Goal: Find contact information: Find contact information

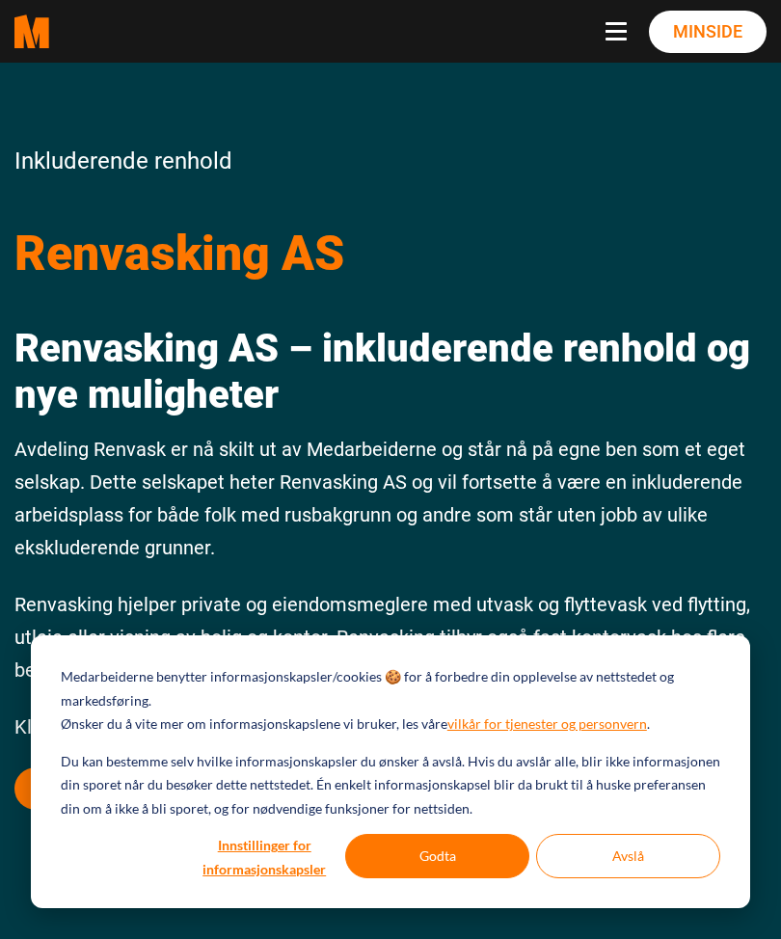
scroll to position [49, 0]
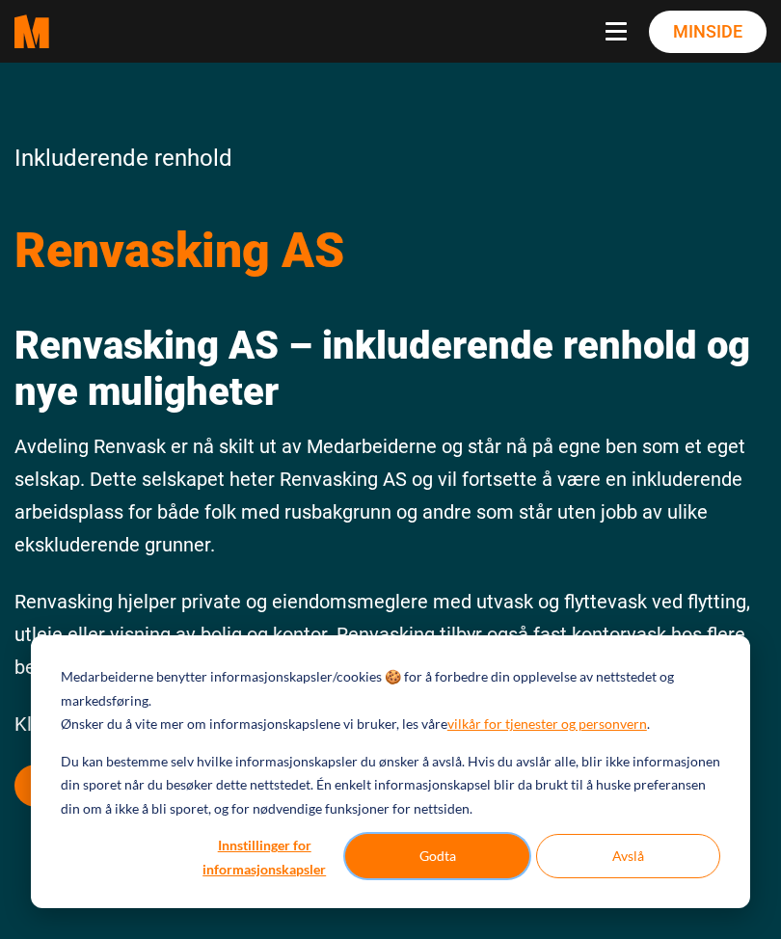
click at [415, 846] on button "Godta" at bounding box center [437, 856] width 184 height 44
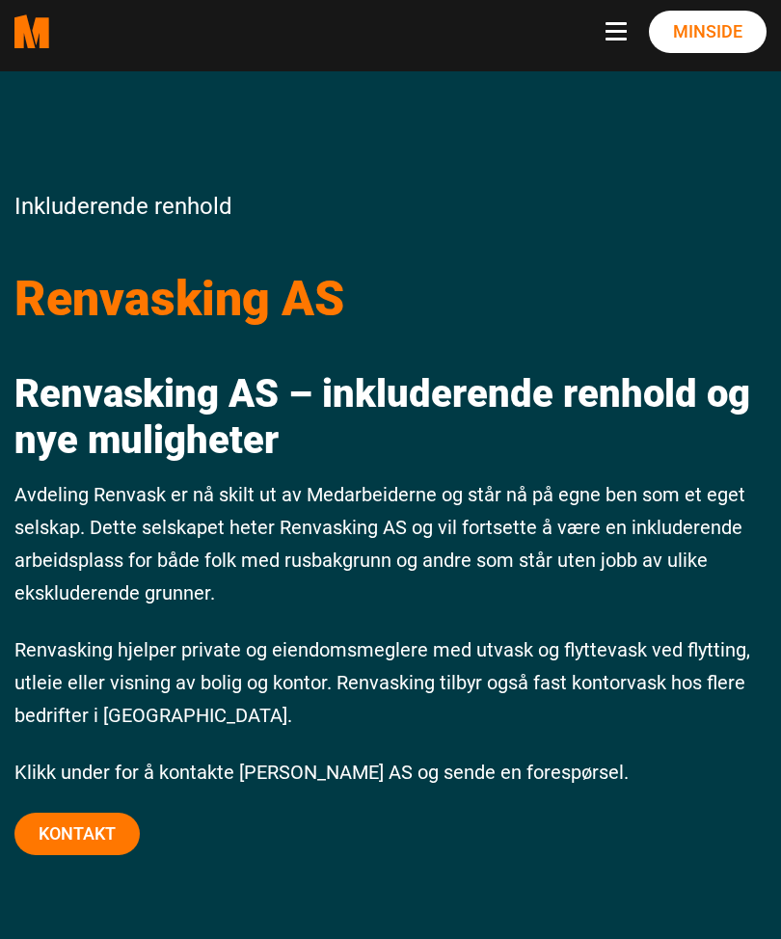
scroll to position [0, 0]
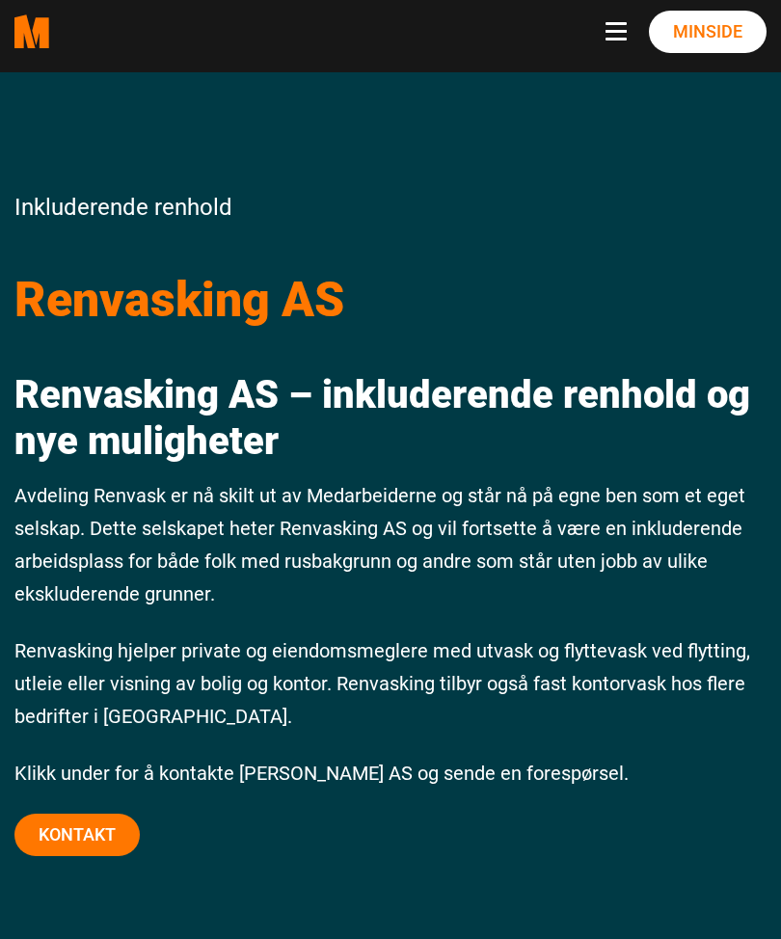
click at [609, 26] on button "Toggle navigation" at bounding box center [619, 31] width 29 height 19
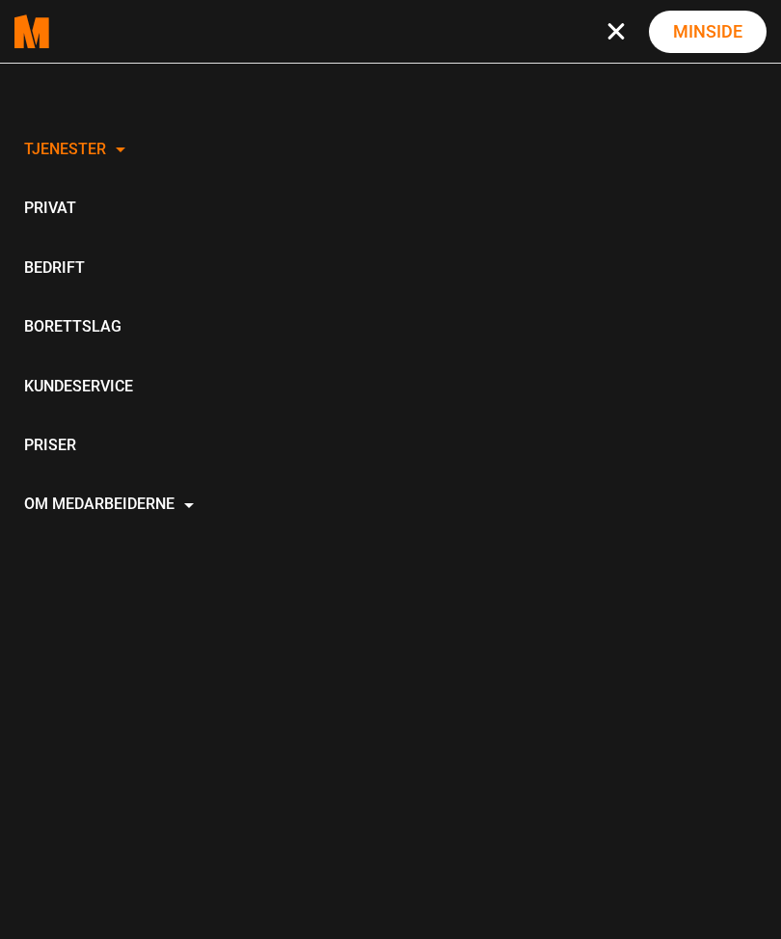
click at [38, 203] on link "Privat" at bounding box center [108, 209] width 189 height 59
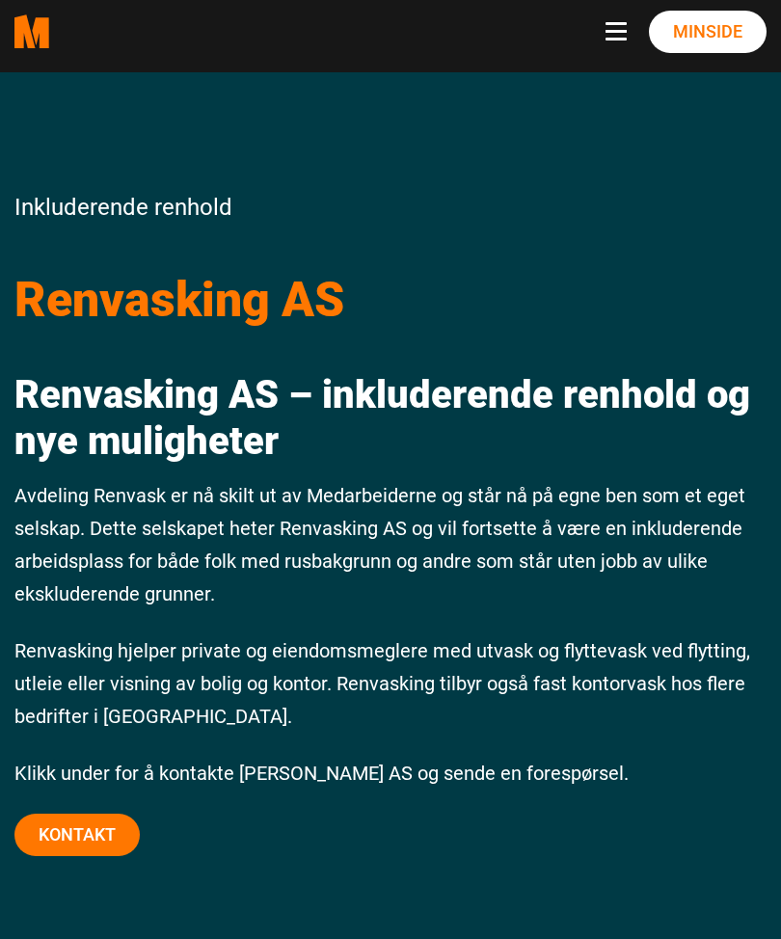
click at [606, 27] on button "Toggle navigation" at bounding box center [619, 31] width 29 height 19
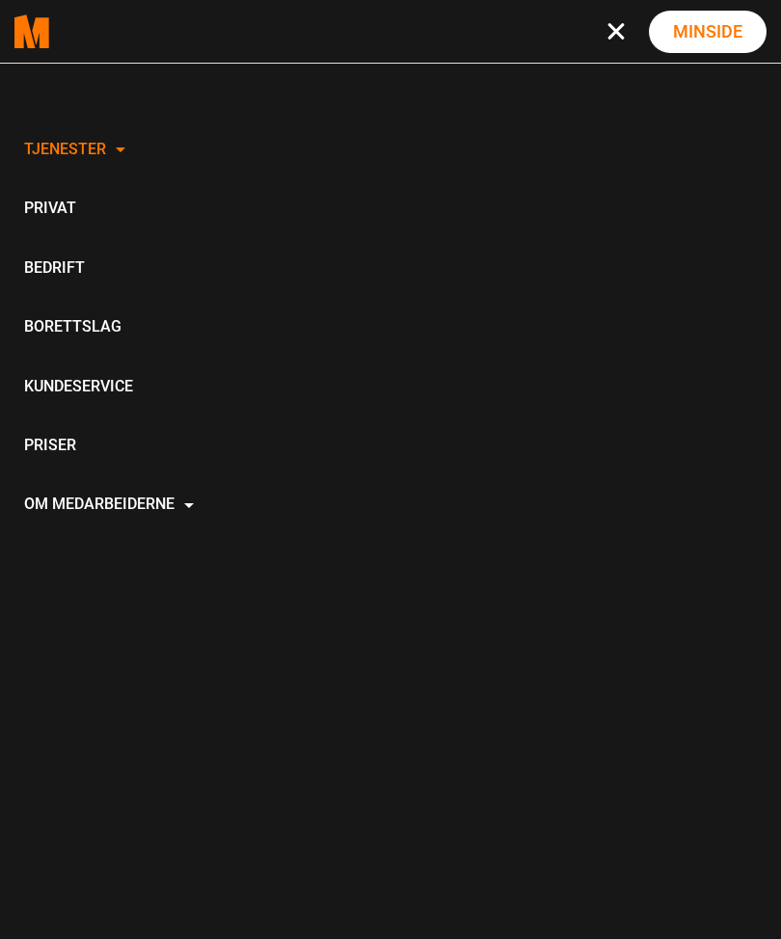
click at [41, 198] on link "Privat" at bounding box center [108, 209] width 189 height 59
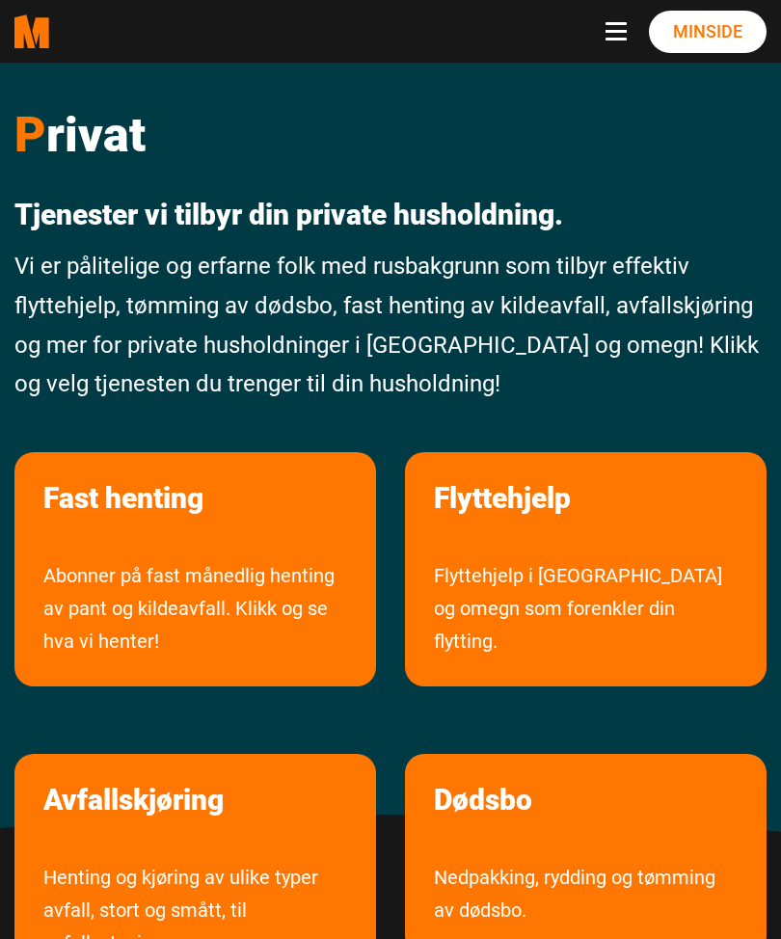
scroll to position [11, 0]
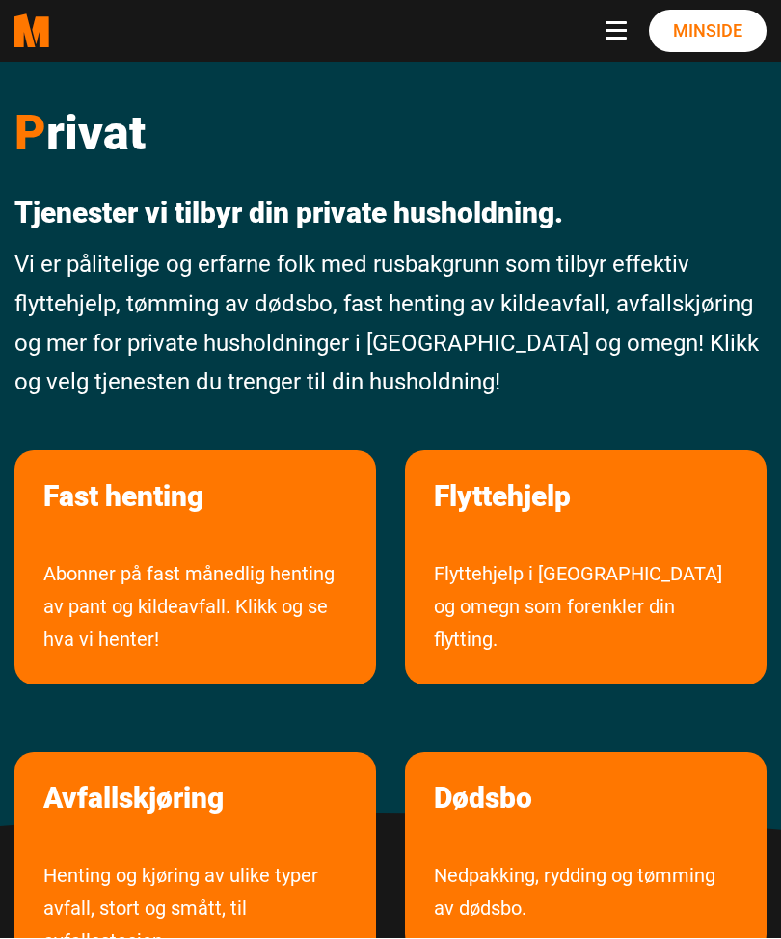
click at [619, 36] on button "Toggle navigation" at bounding box center [619, 31] width 29 height 19
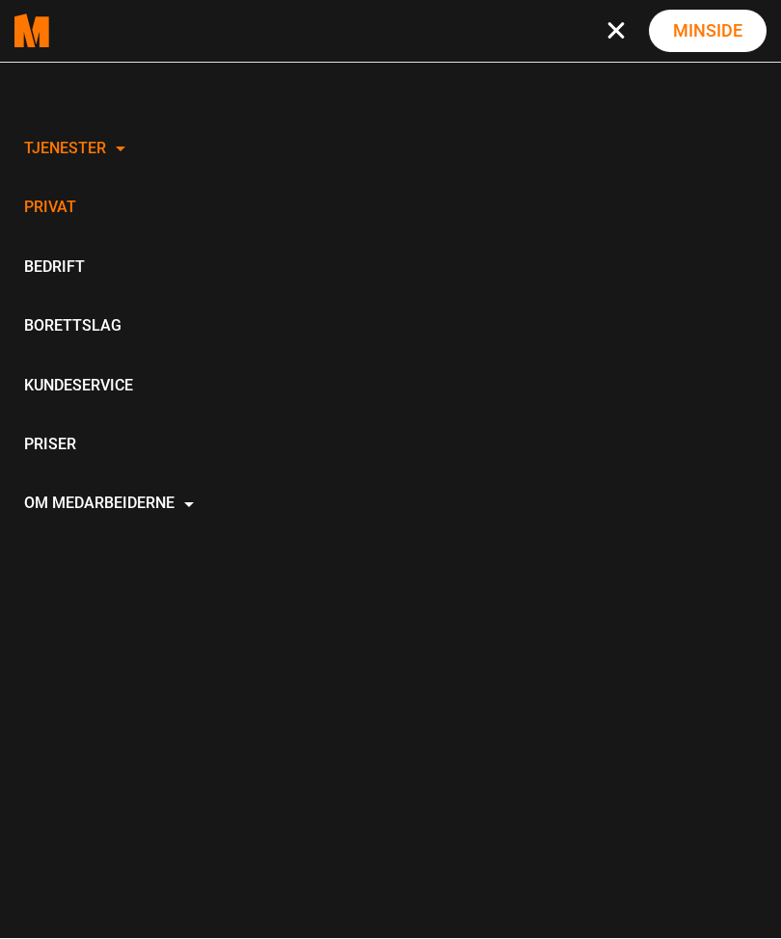
scroll to position [12, 0]
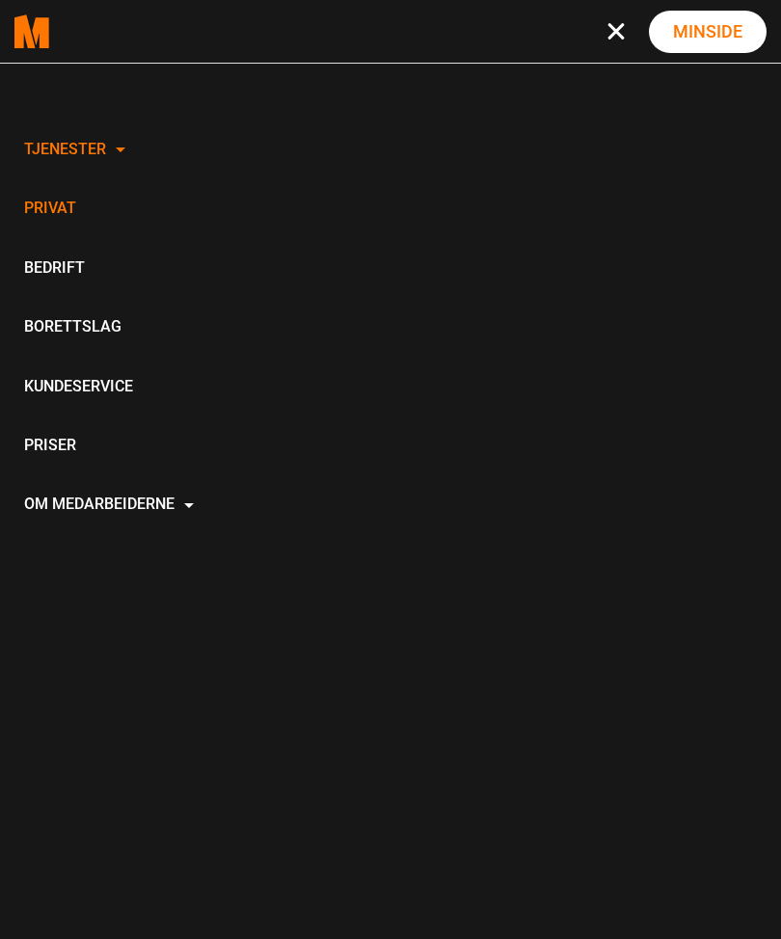
click at [48, 41] on polygon "Medarbeiderne start page" at bounding box center [40, 32] width 16 height 31
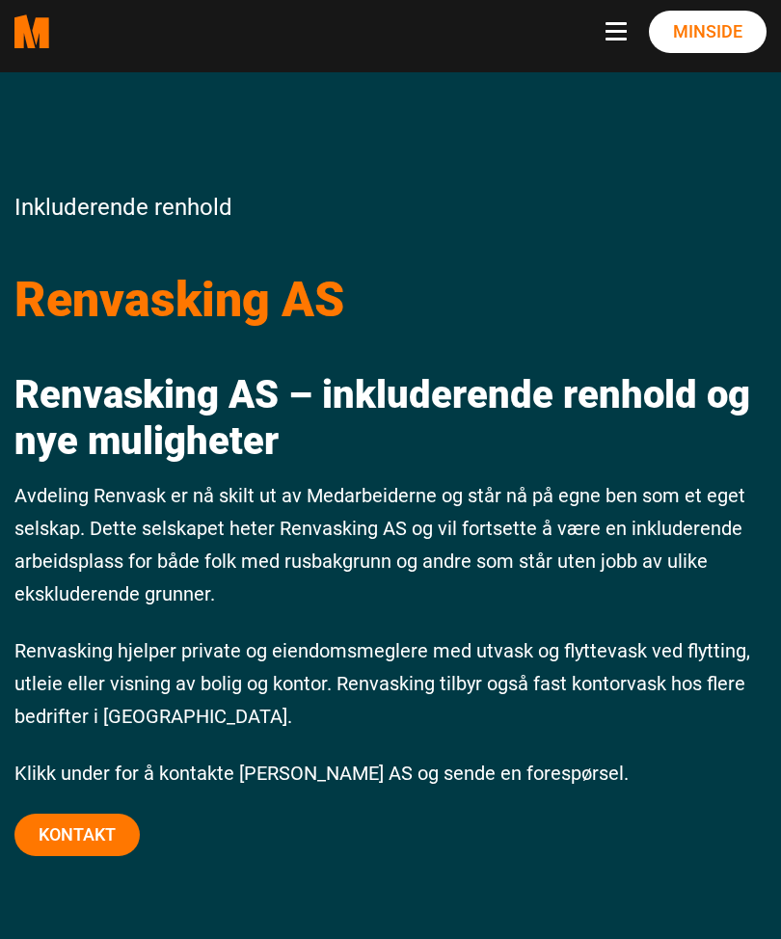
click at [70, 834] on link "Kontakt" at bounding box center [76, 834] width 125 height 42
click at [66, 820] on link "Kontakt" at bounding box center [76, 834] width 125 height 42
click at [82, 830] on link "Kontakt" at bounding box center [76, 834] width 125 height 42
click at [36, 36] on polygon "Medarbeiderne start page" at bounding box center [24, 31] width 21 height 34
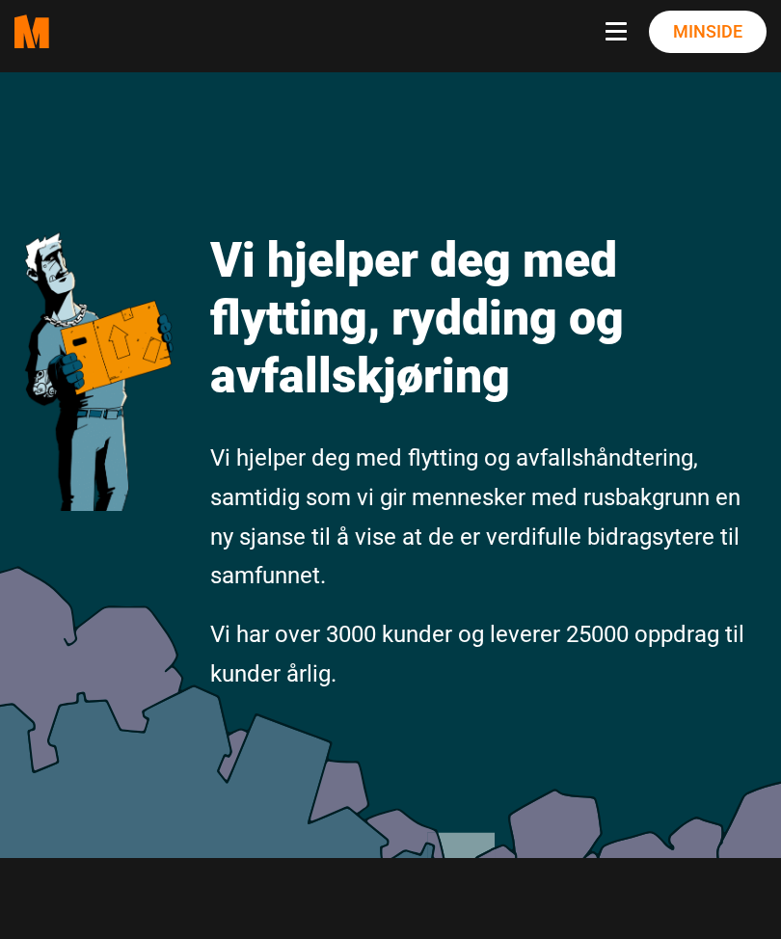
click at [36, 33] on polygon "Medarbeiderne start page" at bounding box center [24, 31] width 21 height 34
click at [49, 51] on link ".cls-1{filter:url(#drop-shadow-2)}.cls-1,.cls-2{fill:#ff7700;stroke-width:0px}.…" at bounding box center [31, 31] width 35 height 63
click at [620, 27] on button "Toggle navigation" at bounding box center [619, 31] width 29 height 19
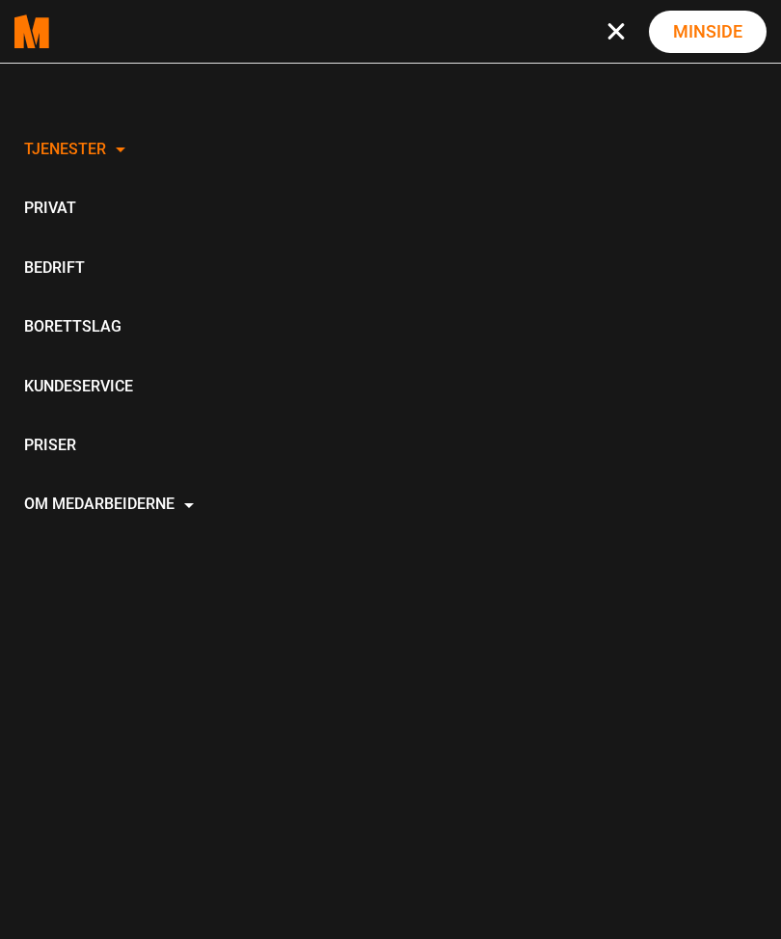
click at [84, 504] on link "Om Medarbeiderne" at bounding box center [108, 505] width 189 height 59
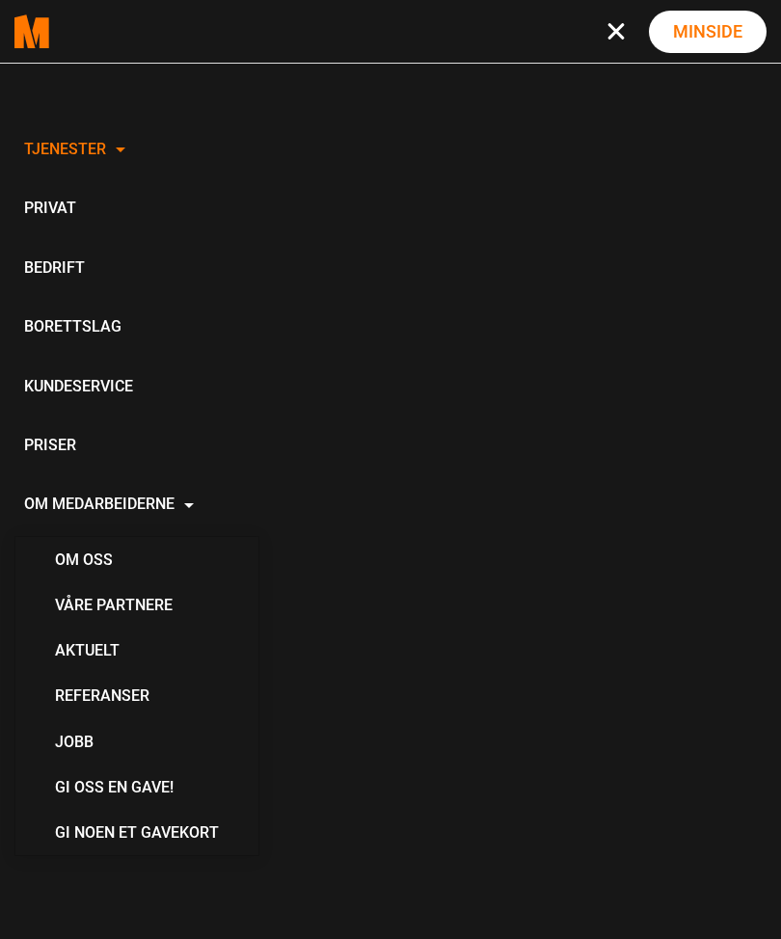
click at [69, 548] on link "Om oss" at bounding box center [137, 559] width 195 height 45
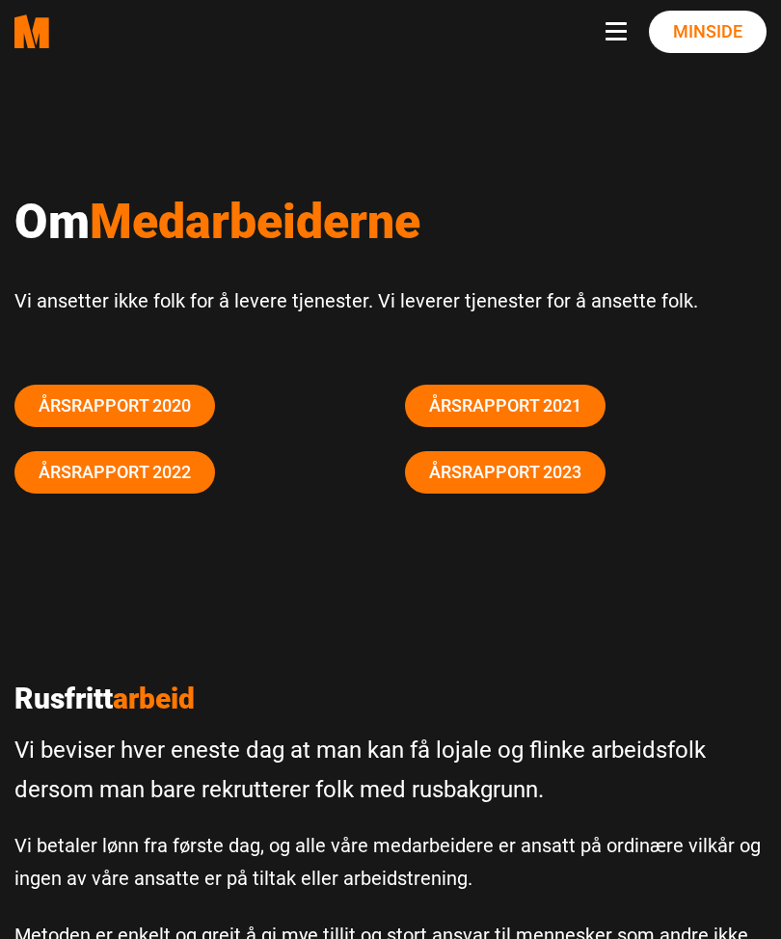
click at [625, 30] on span "Navbar toggle button" at bounding box center [615, 31] width 21 height 3
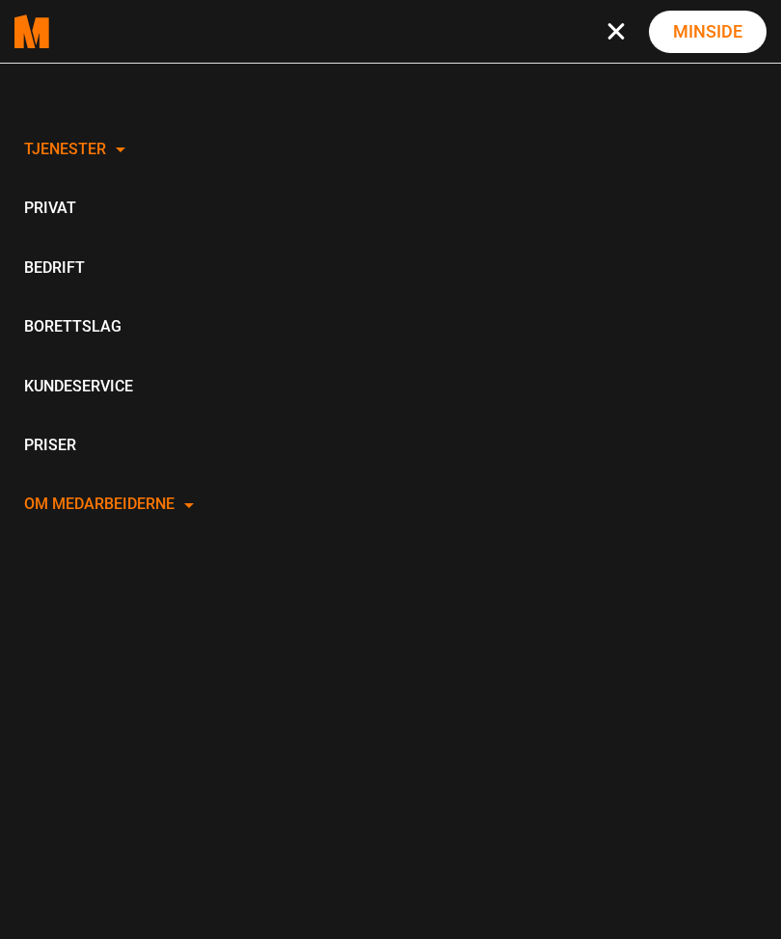
click at [27, 445] on link "Priser" at bounding box center [108, 446] width 189 height 59
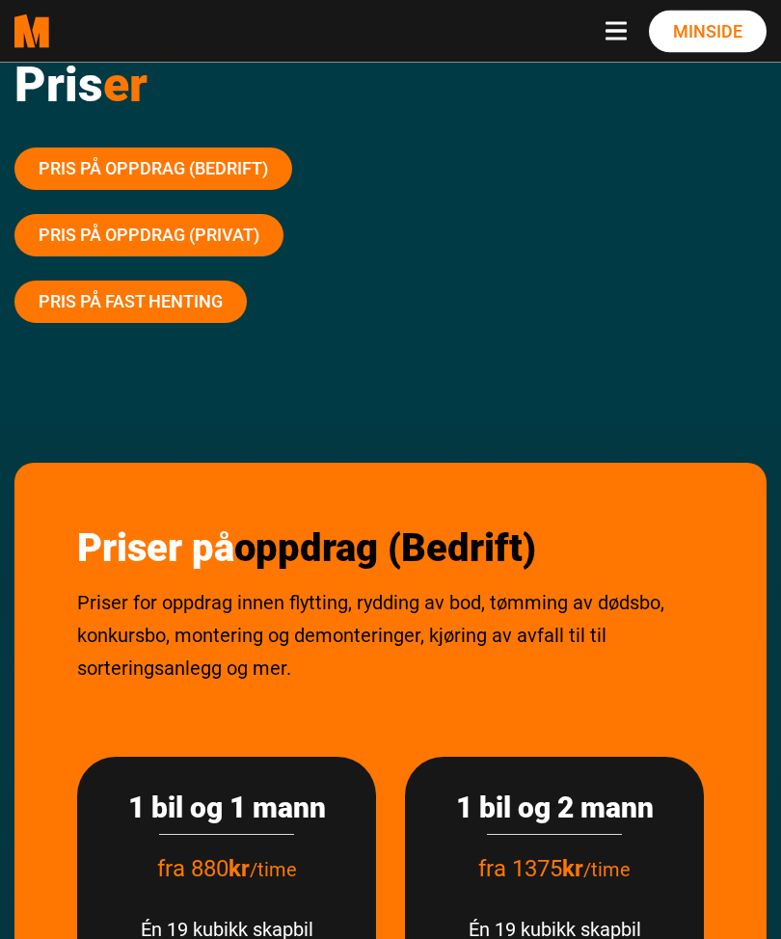
scroll to position [137, 0]
click at [76, 225] on link "Pris på oppdrag (Privat)" at bounding box center [148, 235] width 269 height 42
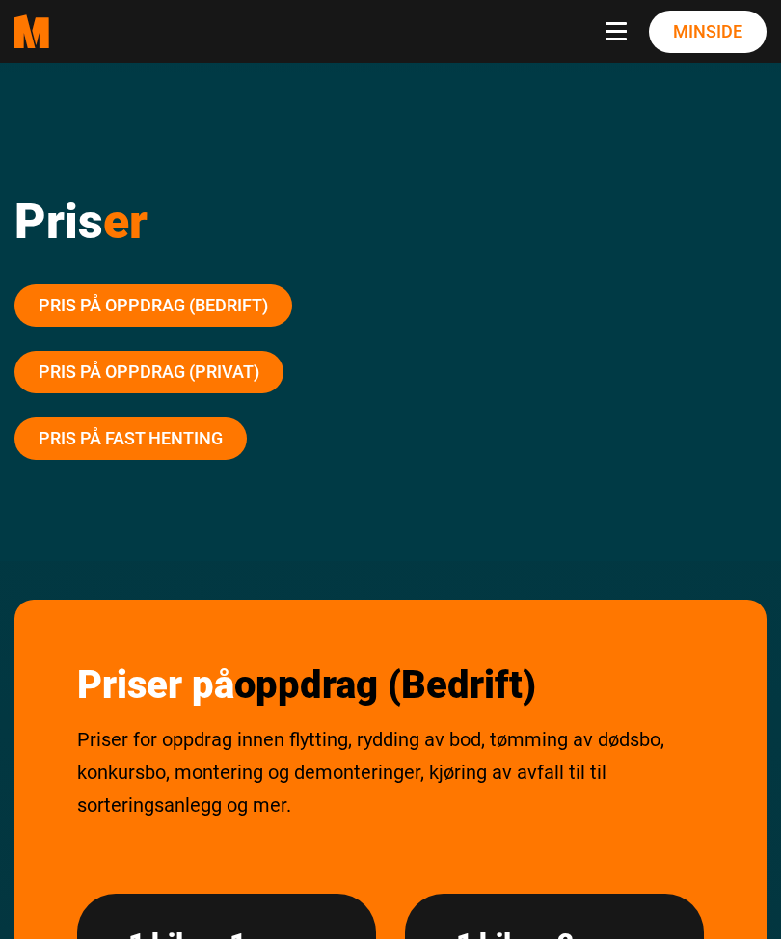
click at [108, 372] on link "Pris på oppdrag (Privat)" at bounding box center [148, 372] width 269 height 42
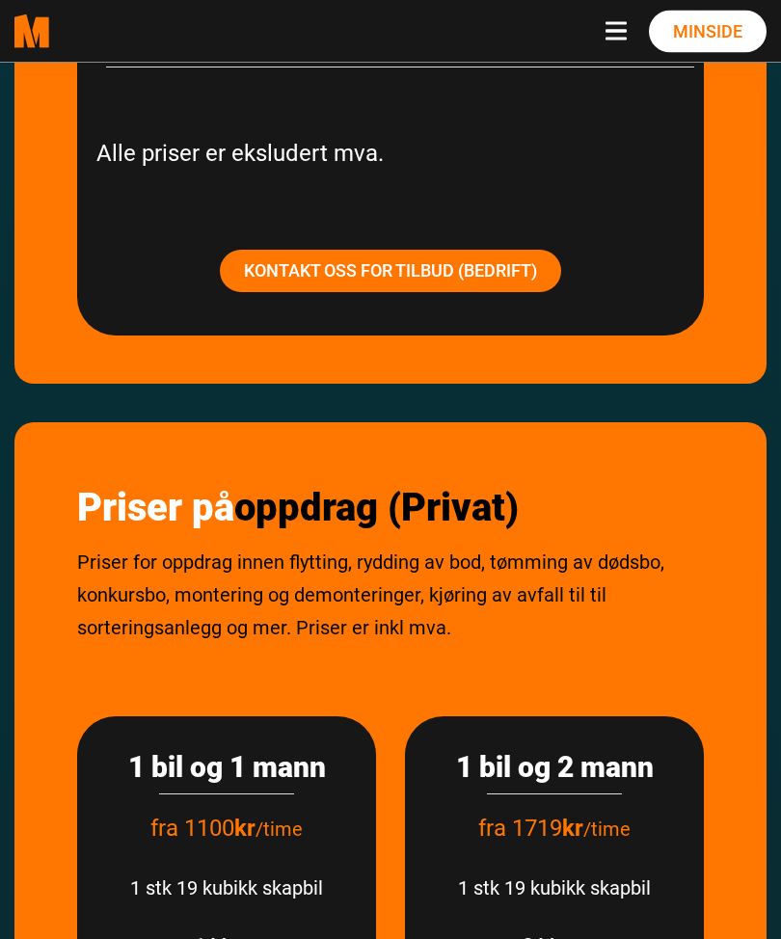
scroll to position [2439, 0]
click at [607, 22] on span "Navbar toggle button" at bounding box center [615, 23] width 21 height 3
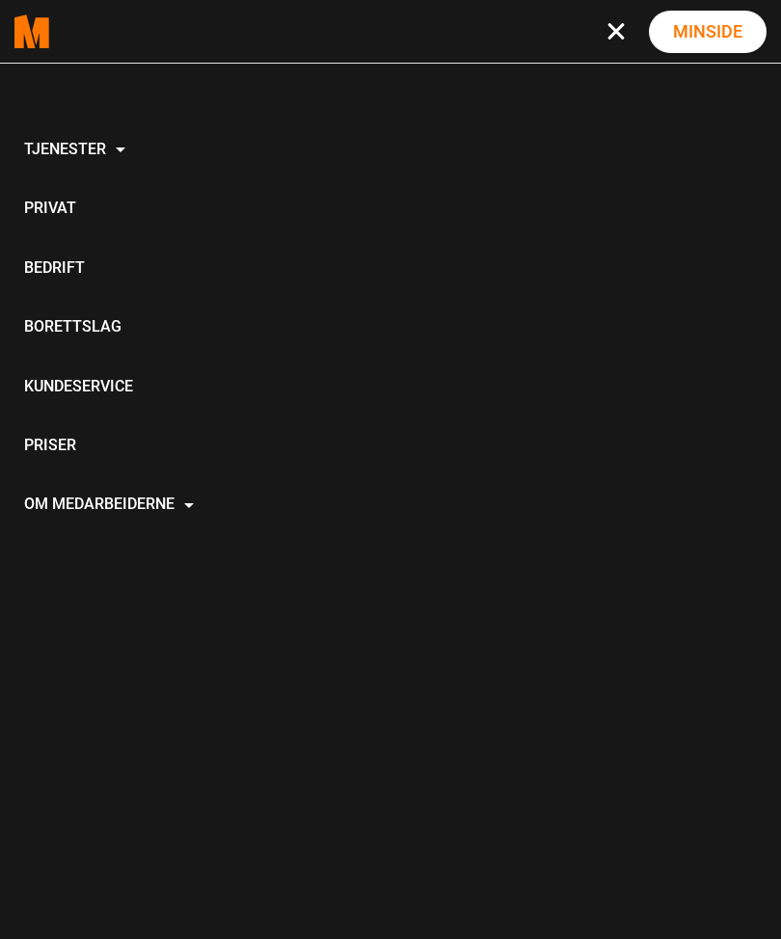
click at [94, 158] on link "Tjenester" at bounding box center [108, 150] width 189 height 59
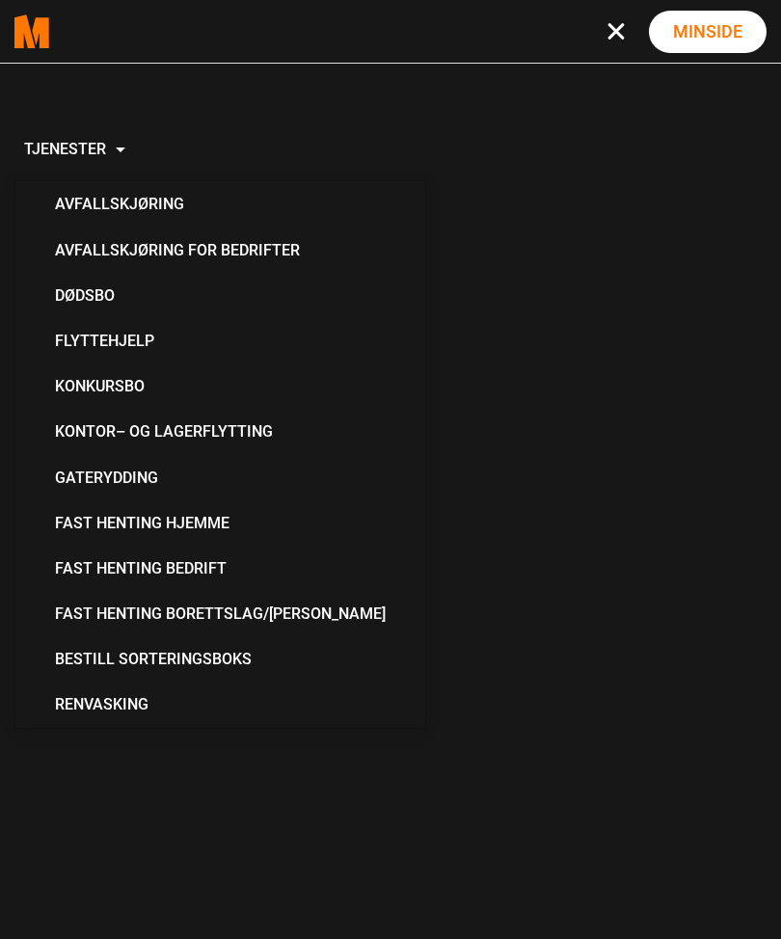
click at [90, 670] on link "Bestill Sorteringsboks" at bounding box center [220, 658] width 361 height 45
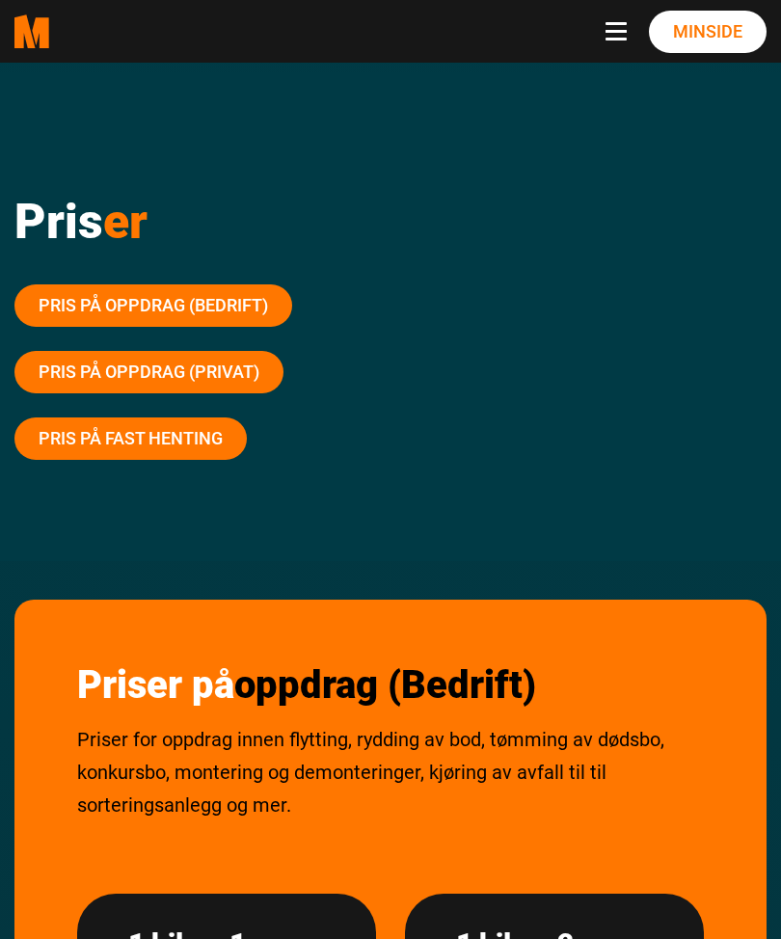
click at [608, 37] on button "Toggle navigation" at bounding box center [619, 31] width 29 height 19
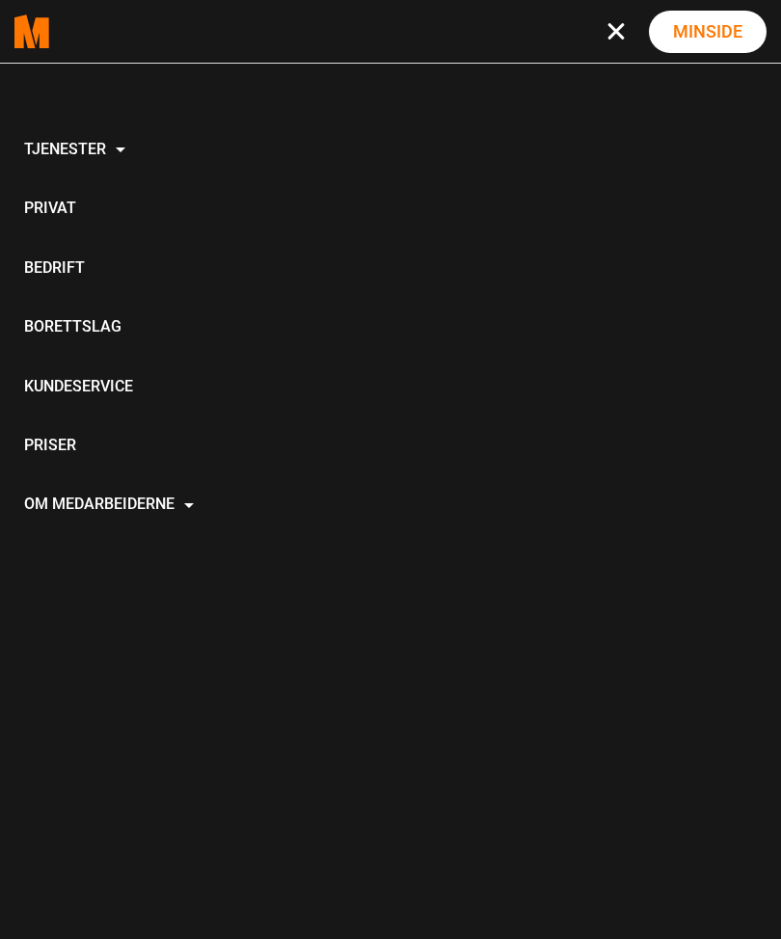
click at [91, 496] on link "Om Medarbeiderne" at bounding box center [108, 505] width 189 height 59
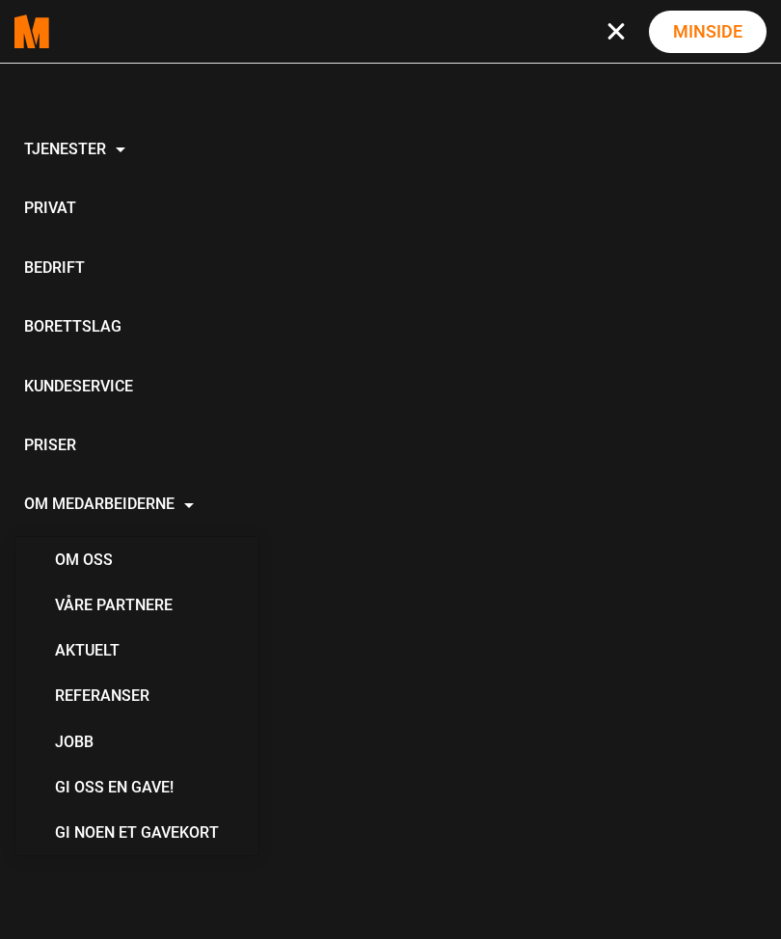
click at [342, 416] on div "Tjenester Avfallskjøring Avfallskjøring for Bedrifter Dødsbo Flyttehjelp Konkur…" at bounding box center [390, 532] width 781 height 939
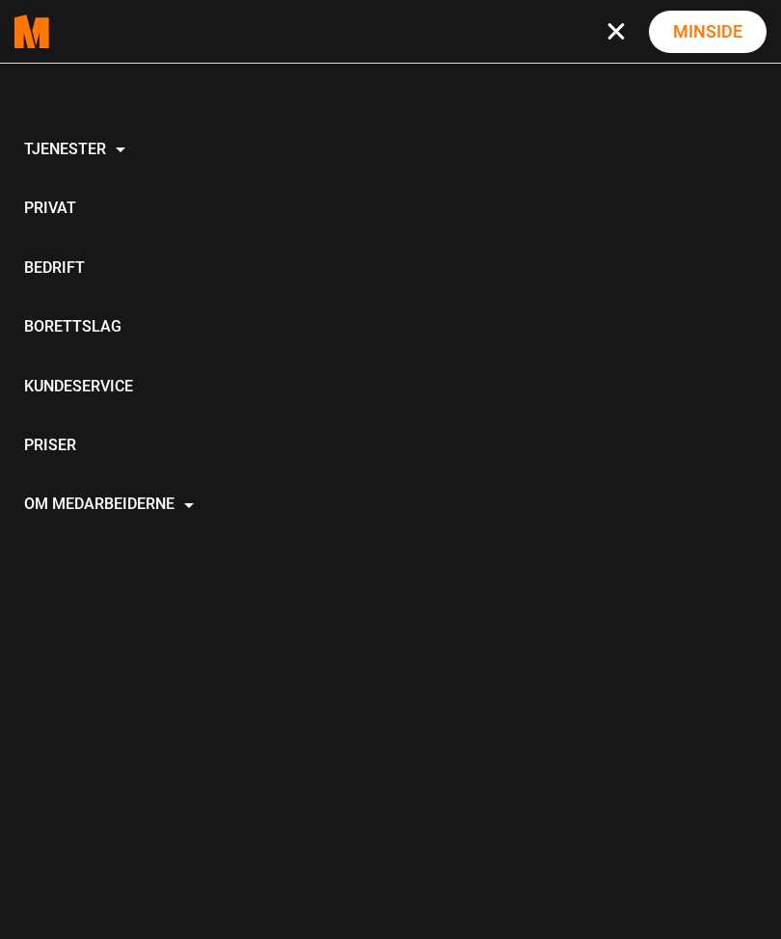
click at [71, 147] on link "Tjenester" at bounding box center [108, 150] width 189 height 59
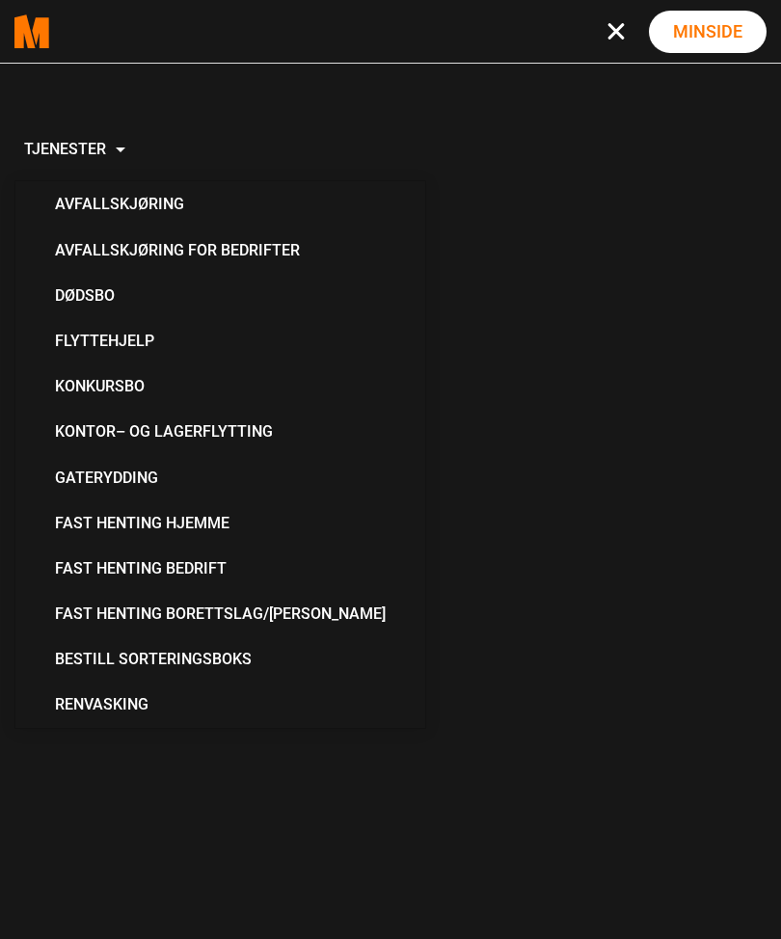
click at [93, 689] on link "Renvasking" at bounding box center [220, 703] width 361 height 45
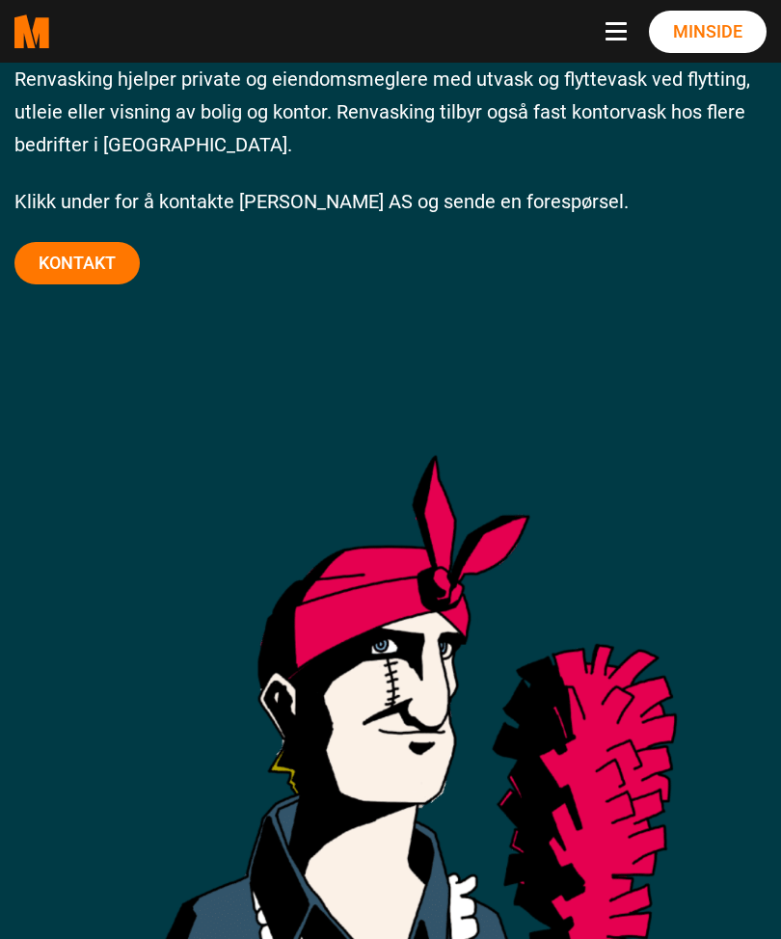
scroll to position [573, 0]
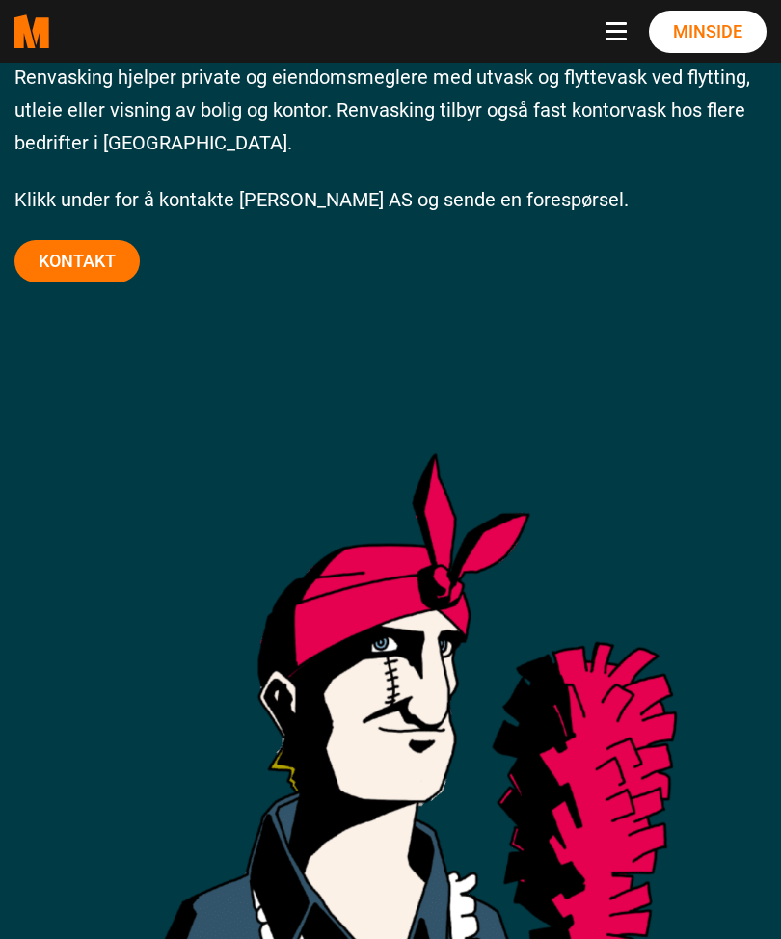
click at [84, 261] on link "Kontakt" at bounding box center [76, 261] width 125 height 42
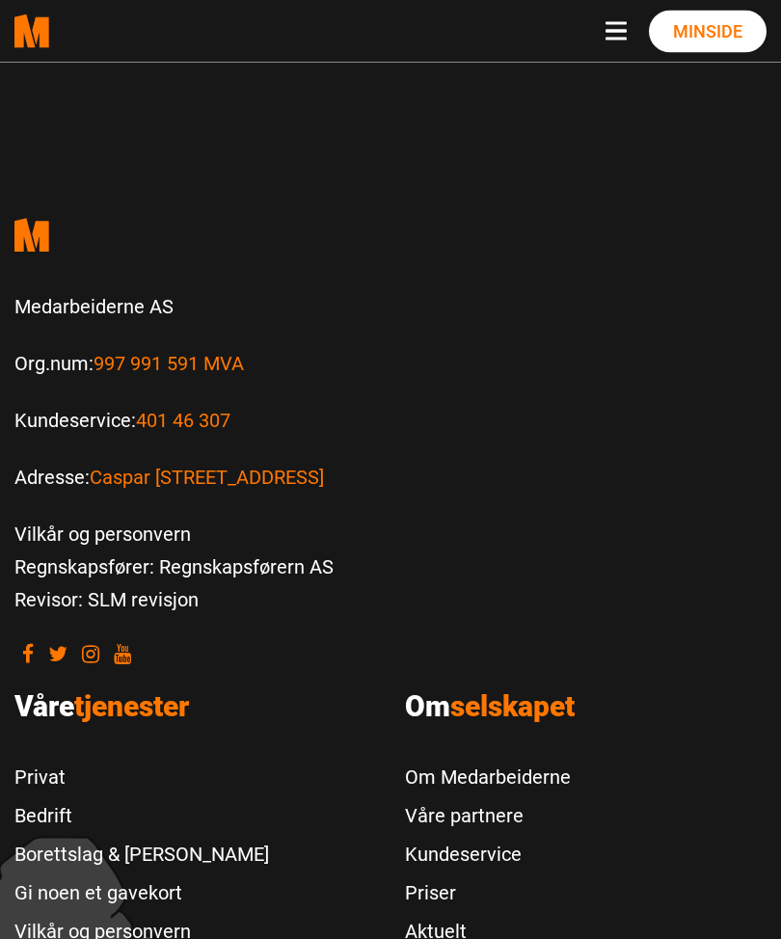
scroll to position [2622, 0]
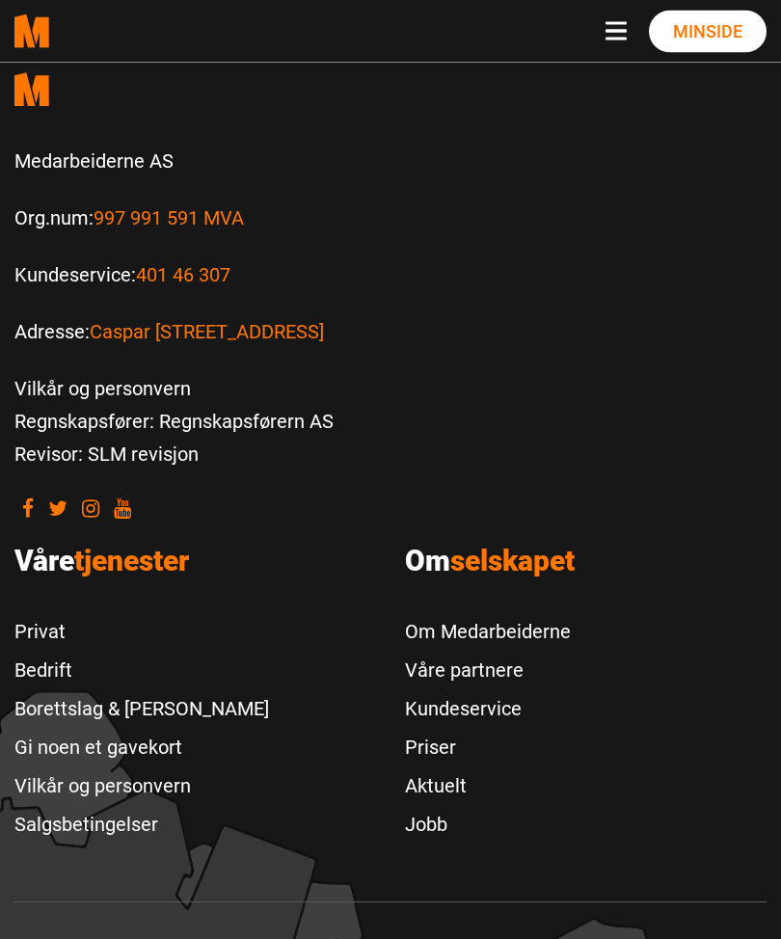
click at [472, 629] on link "Om Medarbeiderne" at bounding box center [488, 632] width 166 height 39
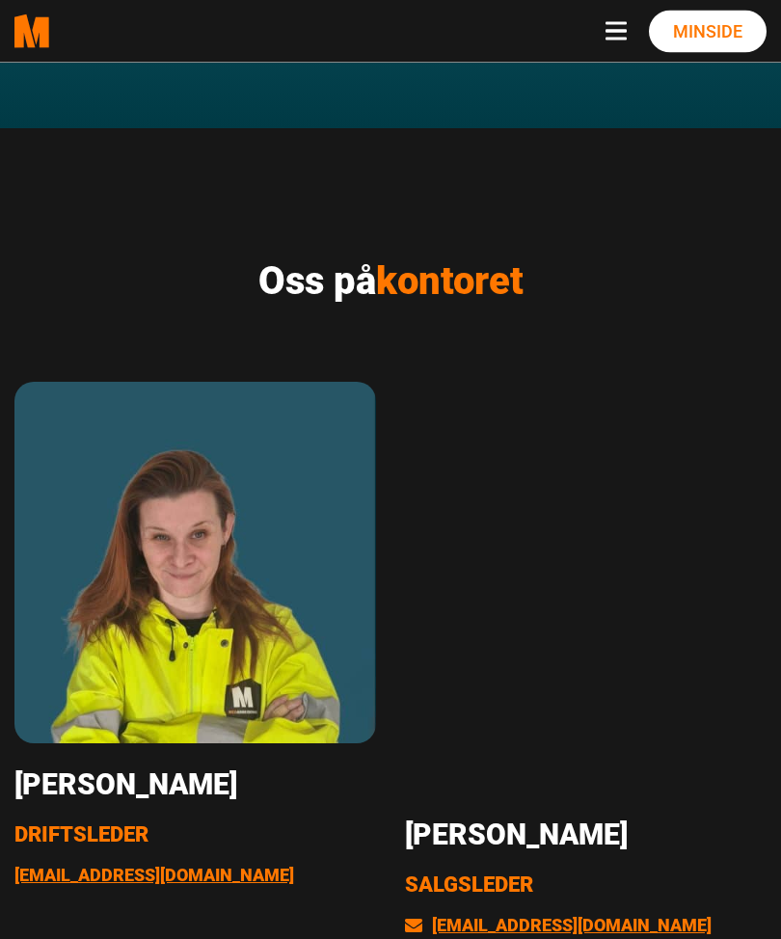
scroll to position [3727, 0]
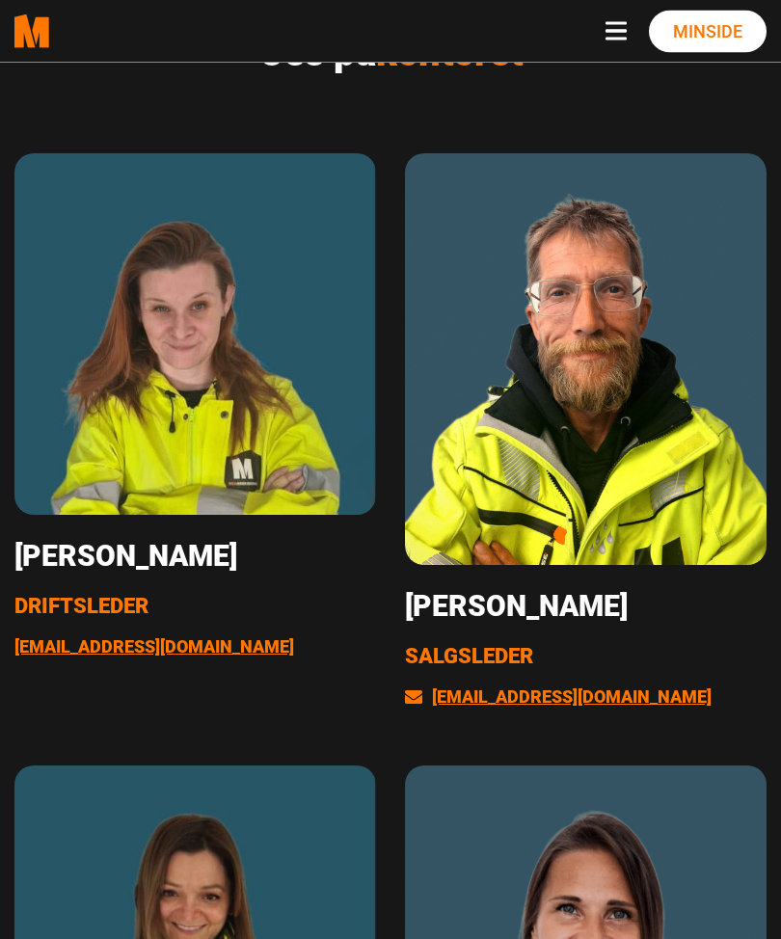
click at [66, 329] on img at bounding box center [194, 334] width 361 height 361
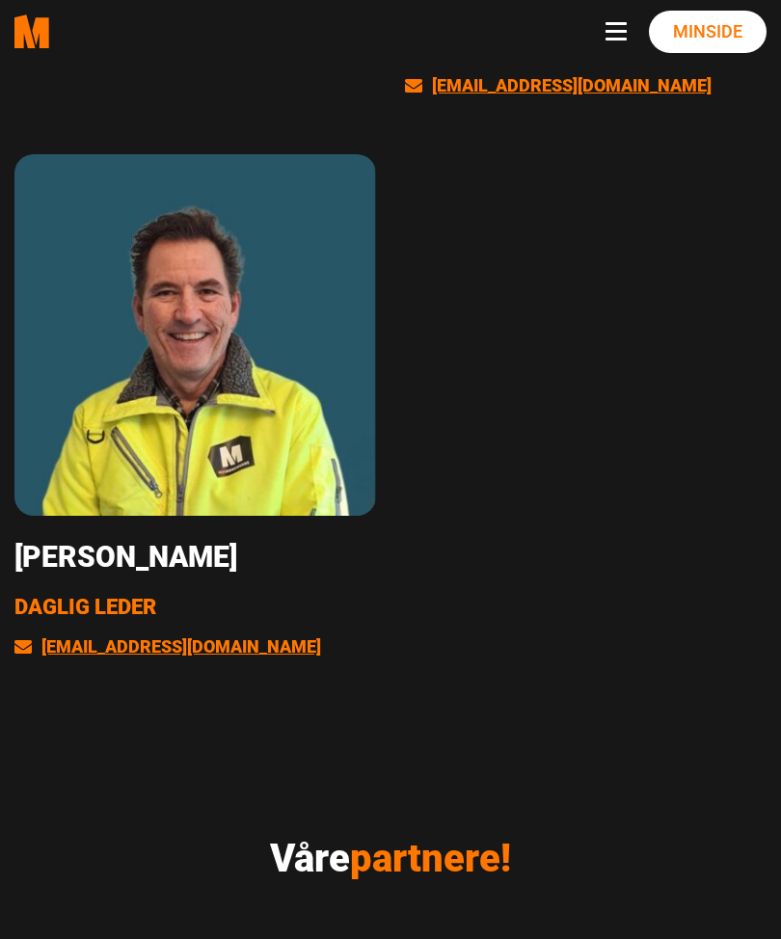
scroll to position [4921, 0]
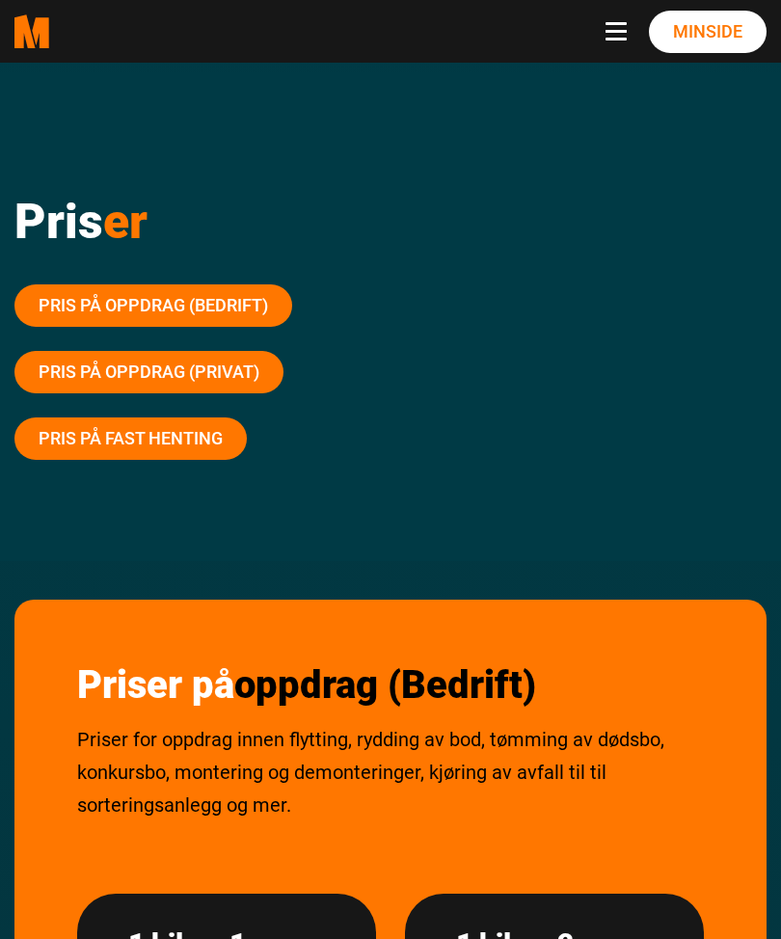
click at [616, 13] on nav ".cls-1{filter:url(#drop-shadow-2)}.cls-1,.cls-2{fill:#ff7700;stroke-width:0px}.…" at bounding box center [390, 31] width 781 height 63
click at [620, 30] on span "Navbar toggle button" at bounding box center [615, 31] width 21 height 3
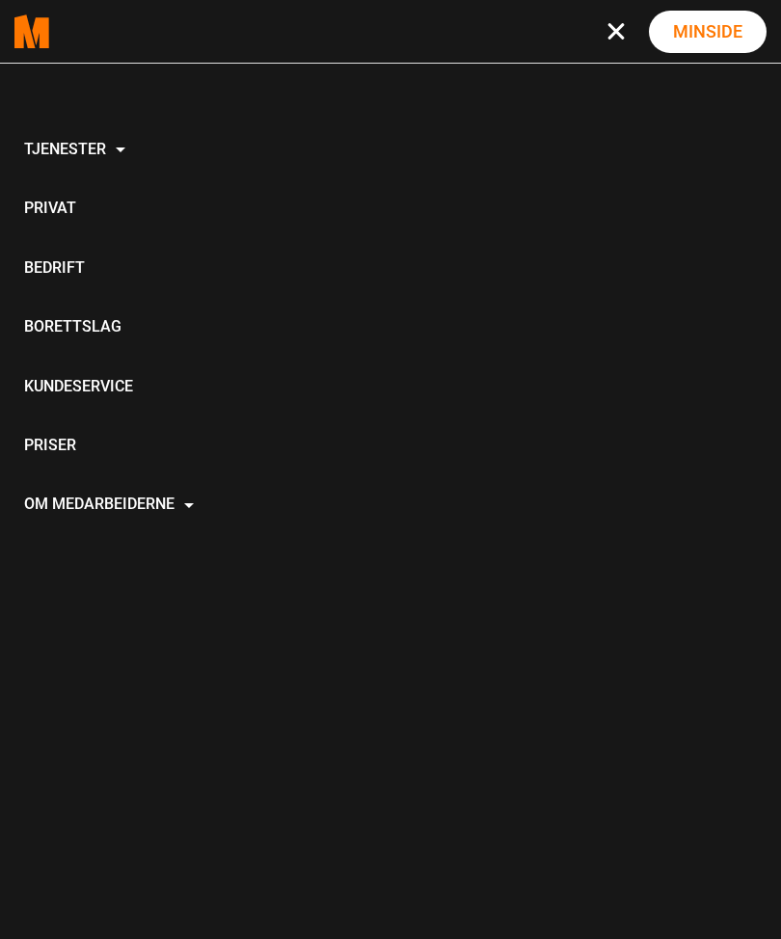
click at [61, 145] on link "Tjenester" at bounding box center [108, 150] width 189 height 59
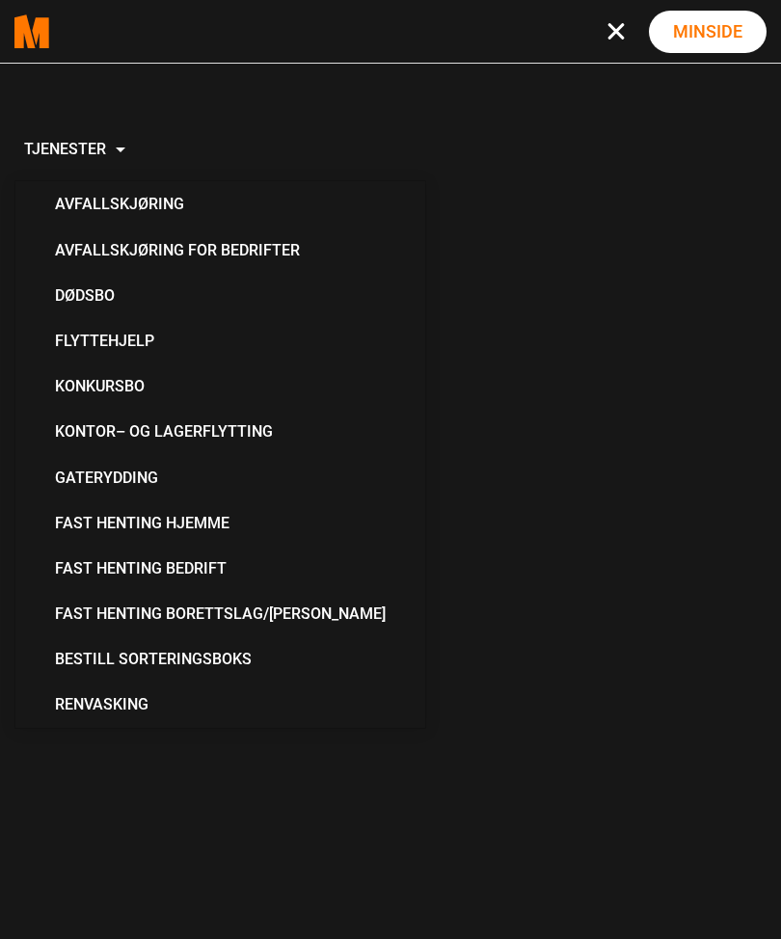
click at [92, 691] on link "Renvasking" at bounding box center [220, 703] width 361 height 45
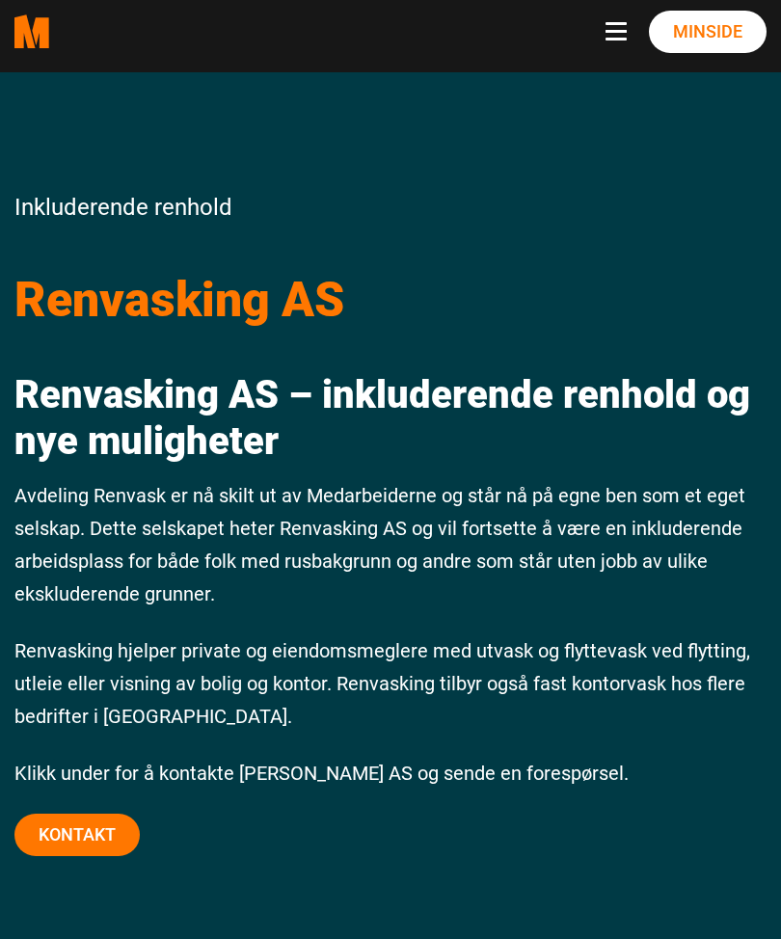
click at [76, 837] on link "Kontakt" at bounding box center [76, 834] width 125 height 42
